Goal: Navigation & Orientation: Go to known website

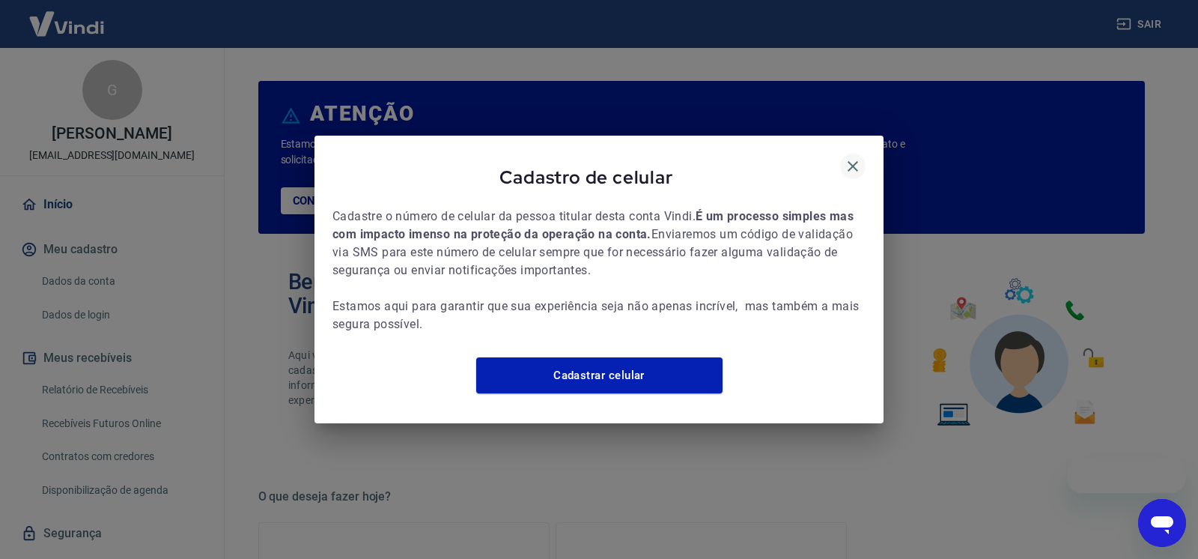
click at [850, 161] on icon "button" at bounding box center [853, 166] width 10 height 10
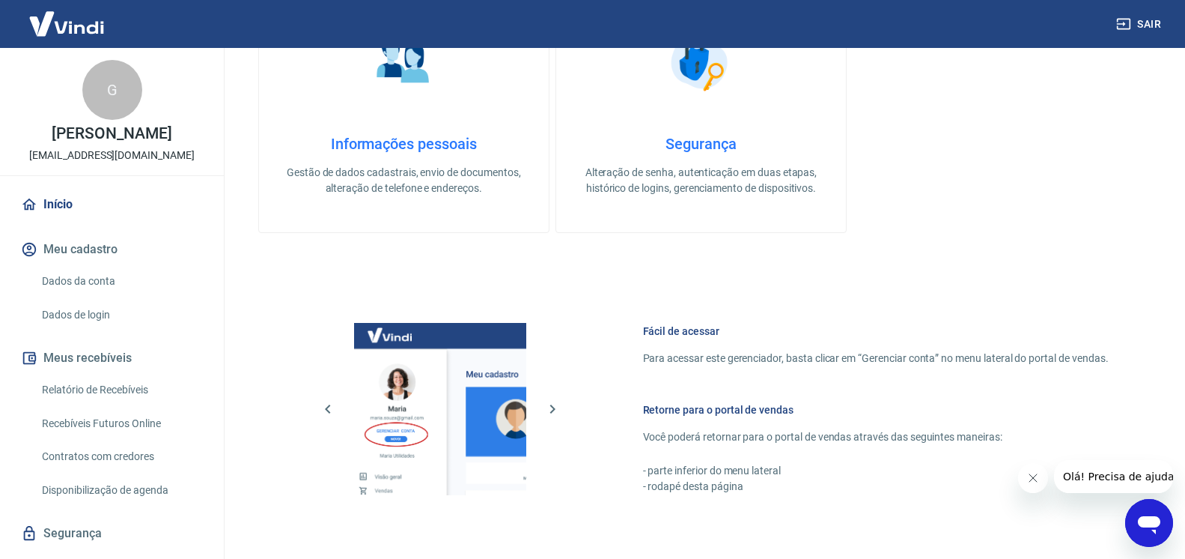
scroll to position [764, 0]
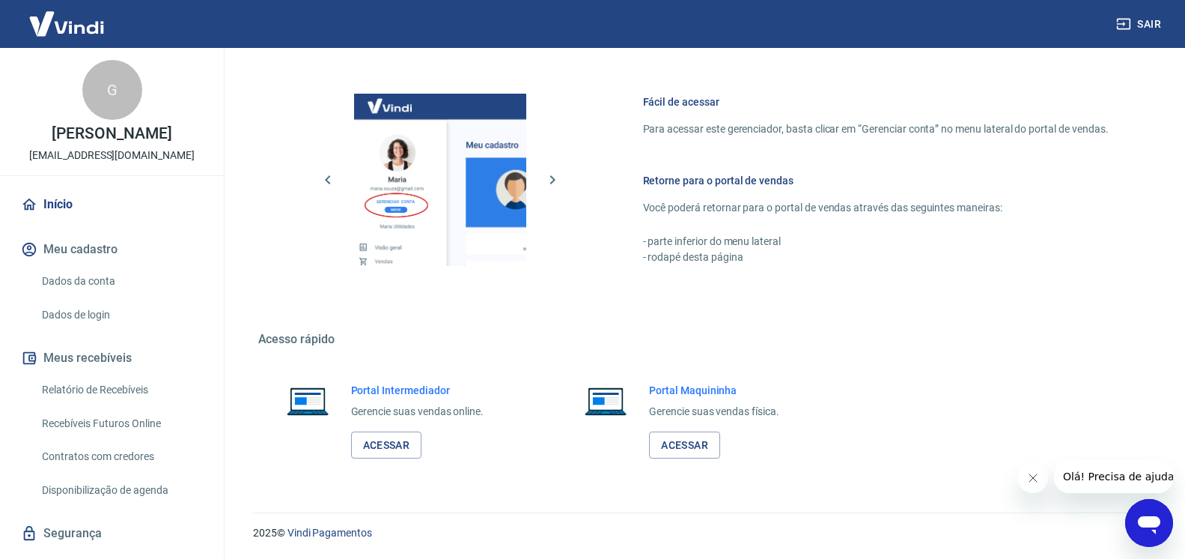
click at [400, 430] on div "Portal Intermediador Gerencie suas vendas online. Acessar" at bounding box center [417, 421] width 133 height 76
click at [398, 450] on link "Acessar" at bounding box center [386, 445] width 71 height 28
